Goal: Book appointment/travel/reservation

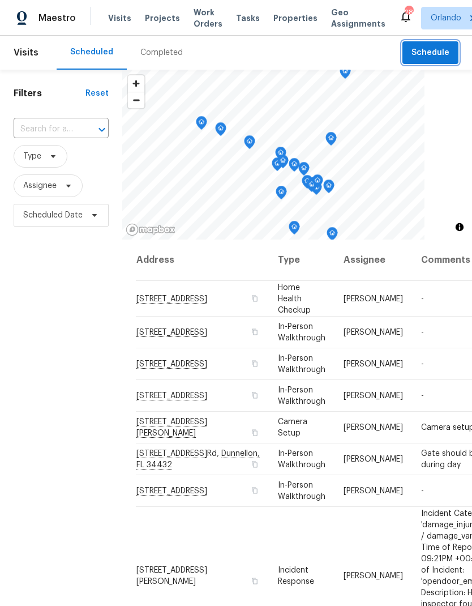
click at [448, 54] on span "Schedule" at bounding box center [431, 53] width 38 height 14
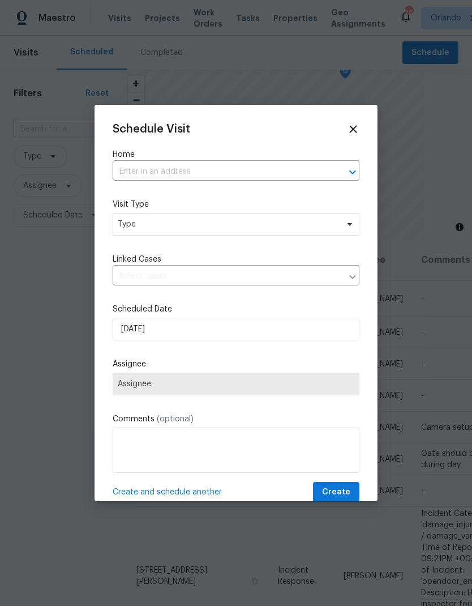
click at [270, 164] on input "text" at bounding box center [220, 172] width 215 height 18
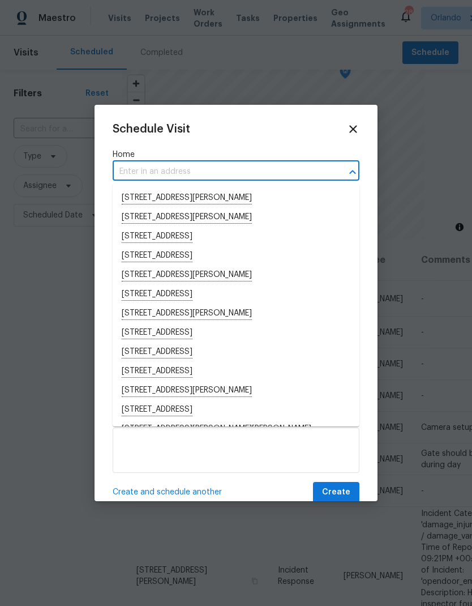
click at [293, 169] on input "text" at bounding box center [220, 172] width 215 height 18
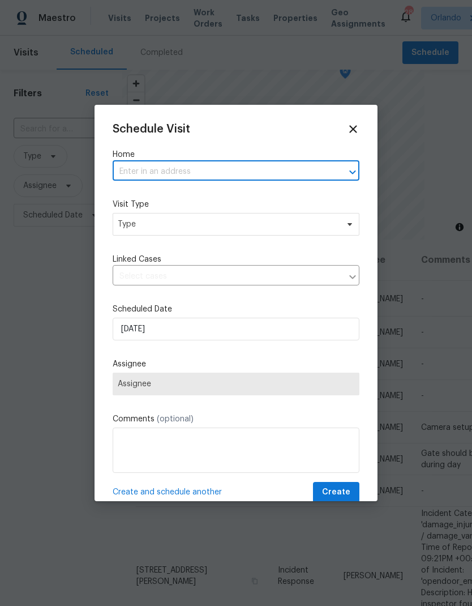
click at [317, 171] on input "text" at bounding box center [220, 172] width 215 height 18
type input "840 hunting"
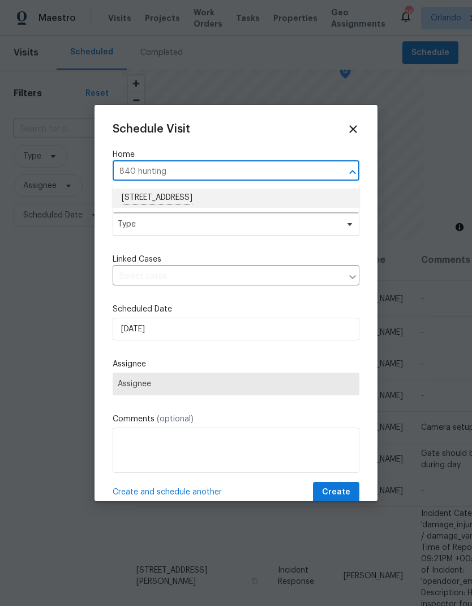
click at [244, 194] on li "840 Huntington Pl, Orlando, FL 32803" at bounding box center [236, 198] width 247 height 19
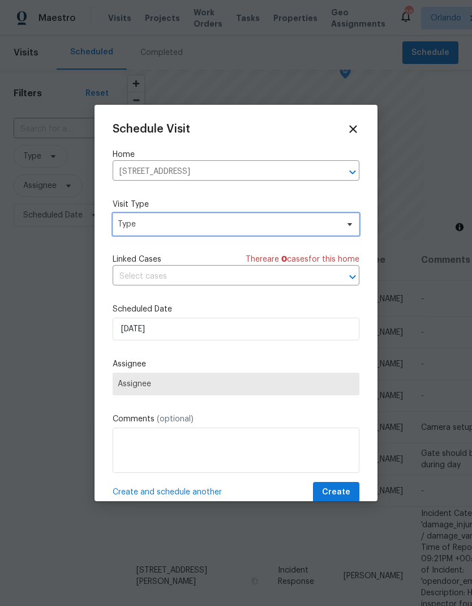
click at [317, 233] on span "Type" at bounding box center [236, 224] width 247 height 23
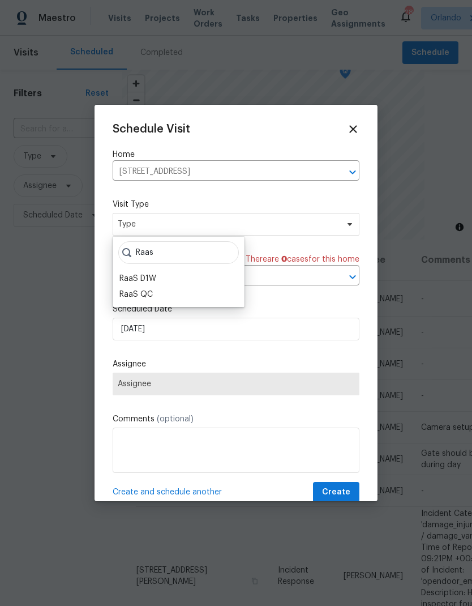
type input "Raas"
click at [155, 275] on div "RaaS D1W" at bounding box center [138, 278] width 37 height 11
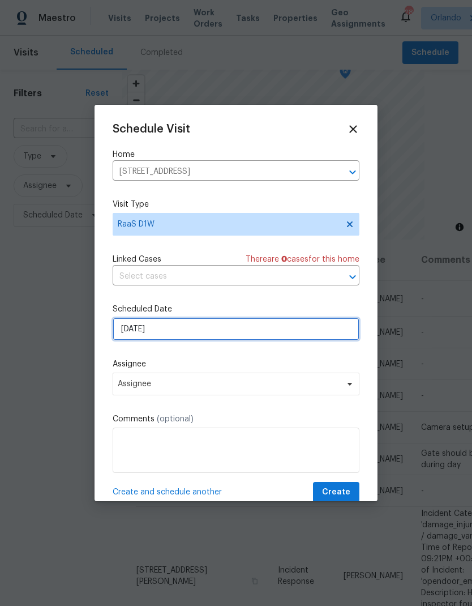
click at [261, 325] on input "10/6/2025" at bounding box center [236, 329] width 247 height 23
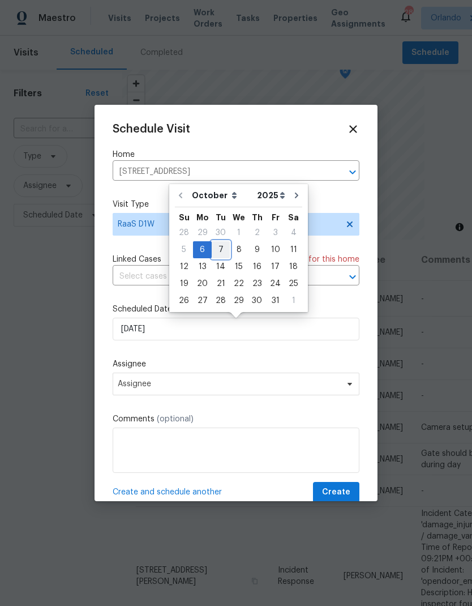
click at [224, 248] on div "7" at bounding box center [221, 250] width 18 height 16
type input "10/7/2025"
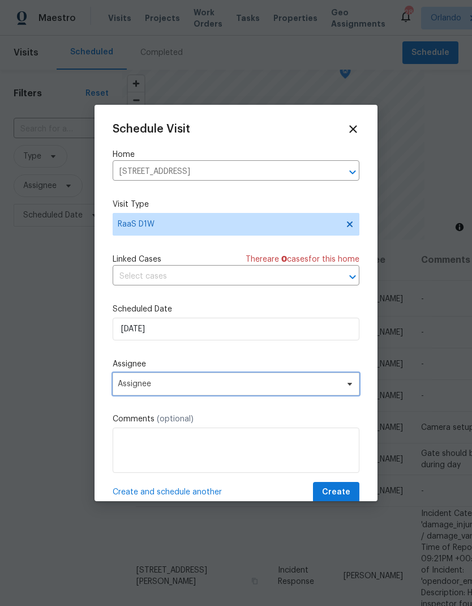
click at [252, 387] on span "Assignee" at bounding box center [229, 384] width 222 height 9
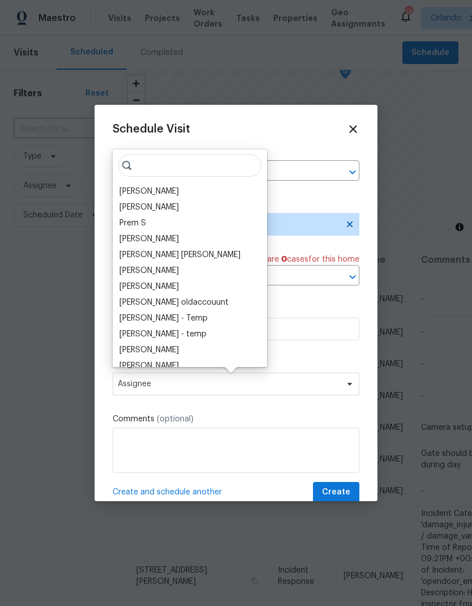
click at [157, 189] on div "[PERSON_NAME]" at bounding box center [149, 191] width 59 height 11
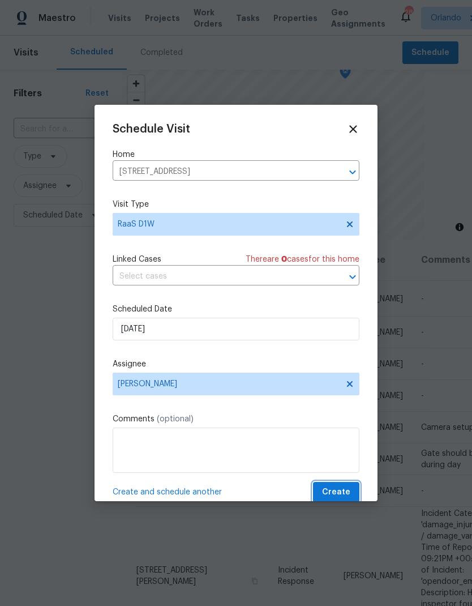
click at [346, 492] on span "Create" at bounding box center [336, 492] width 28 height 14
